Goal: Task Accomplishment & Management: Manage account settings

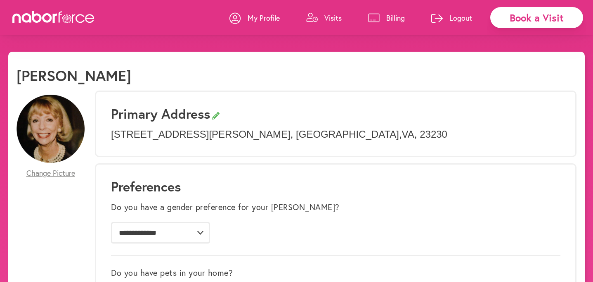
click at [233, 20] on icon at bounding box center [235, 17] width 11 height 11
click at [459, 18] on p "Logout" at bounding box center [461, 18] width 23 height 10
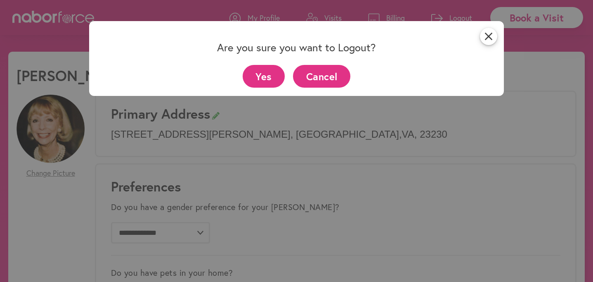
click at [270, 76] on button "Yes" at bounding box center [264, 76] width 43 height 23
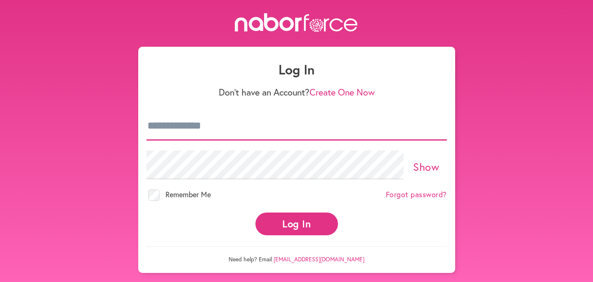
type input "**********"
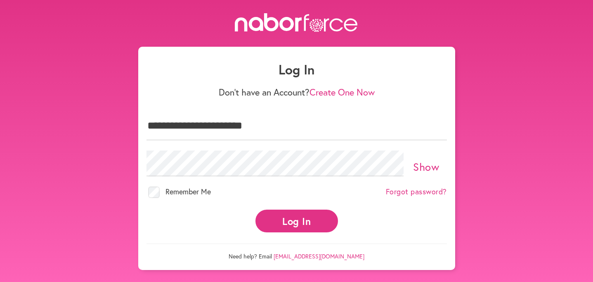
click at [413, 189] on link "Forgot password?" at bounding box center [416, 191] width 61 height 9
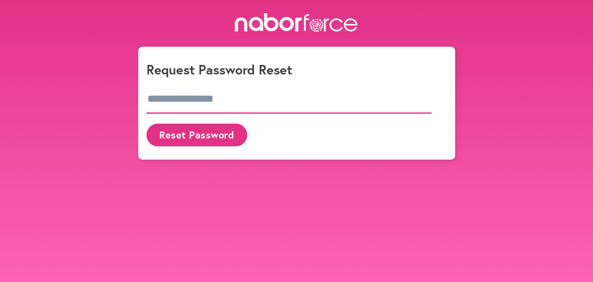
click at [279, 102] on input "email" at bounding box center [290, 99] width 286 height 29
click at [219, 142] on button "Reset Password" at bounding box center [197, 134] width 101 height 23
click at [425, 97] on input "email" at bounding box center [290, 99] width 286 height 29
click at [478, 112] on div "close Request Password Reset Reset Password" at bounding box center [296, 86] width 593 height 146
